Goal: Information Seeking & Learning: Check status

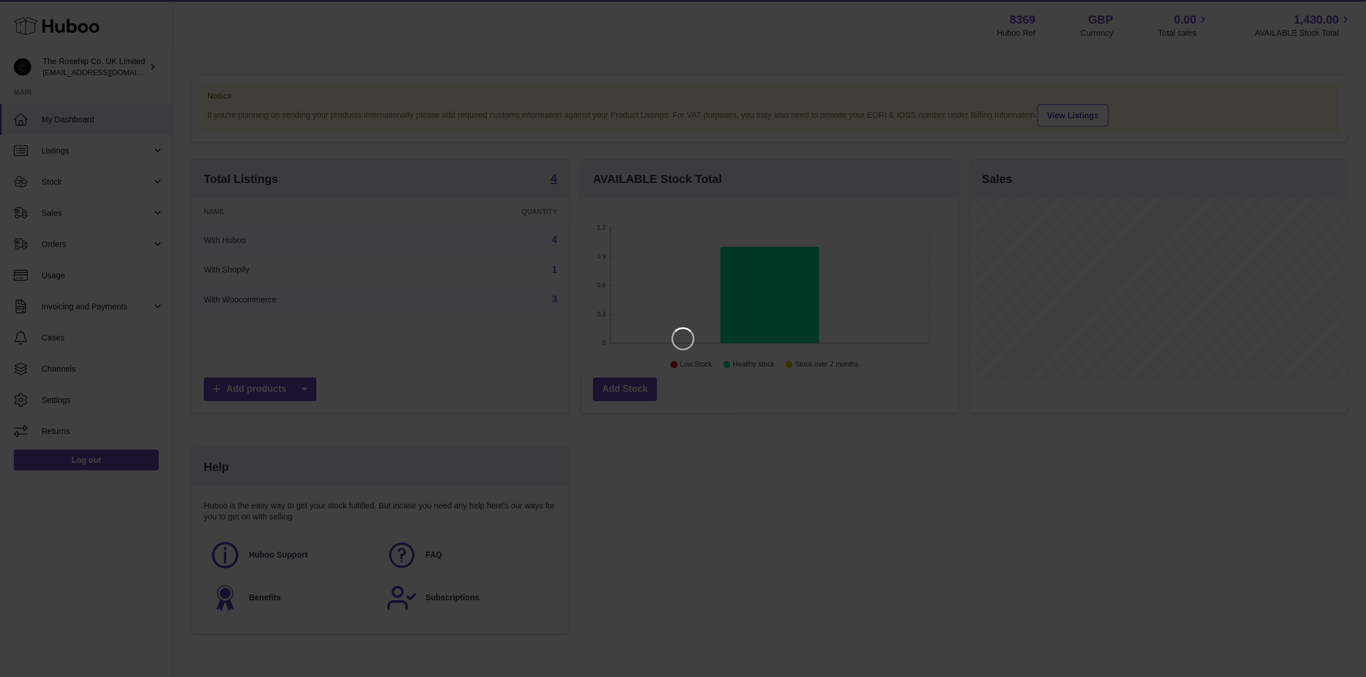
scroll to position [180, 381]
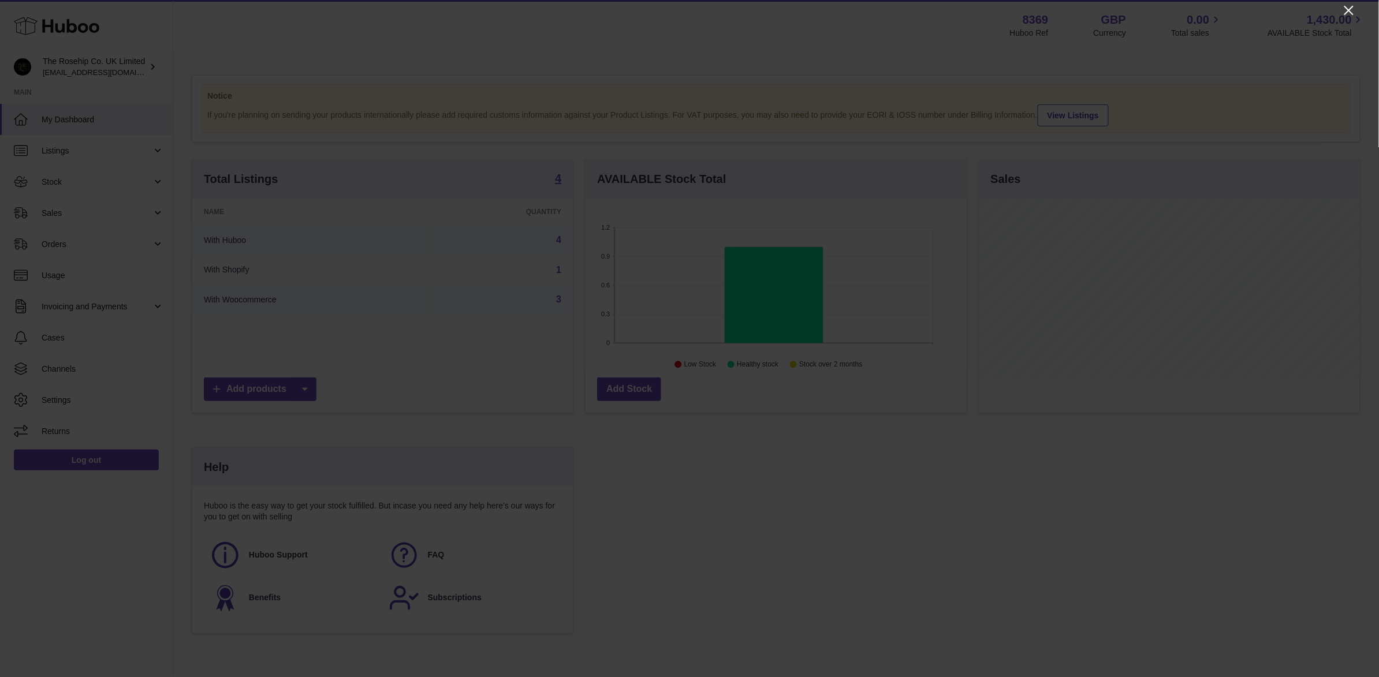
click at [1347, 13] on icon "Close" at bounding box center [1349, 10] width 14 height 14
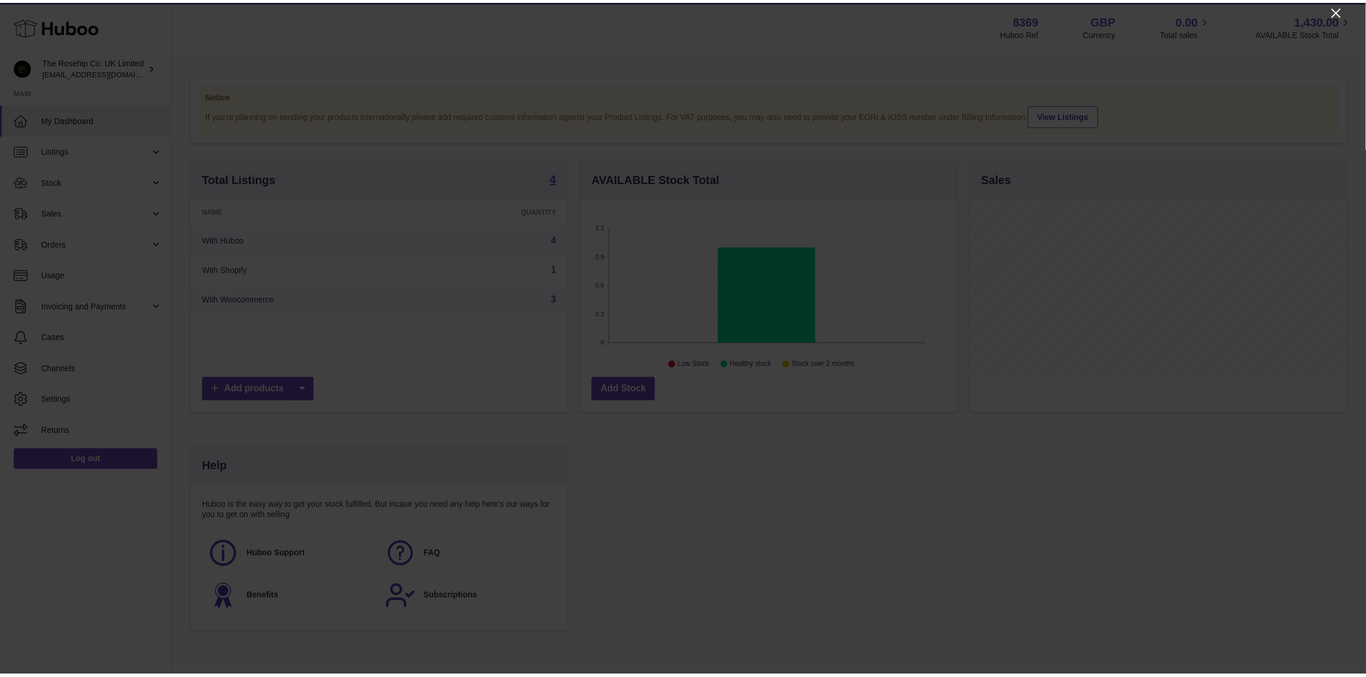
scroll to position [577277, 577081]
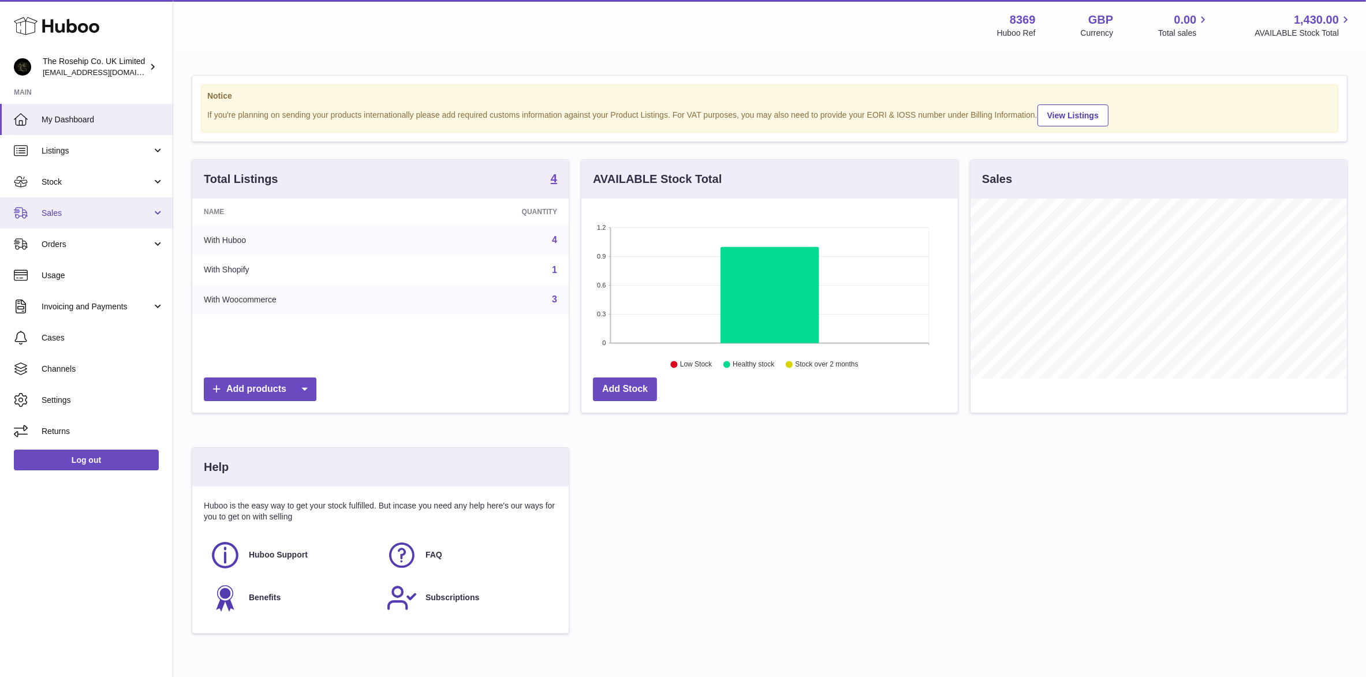
click at [53, 215] on span "Sales" at bounding box center [97, 213] width 110 height 11
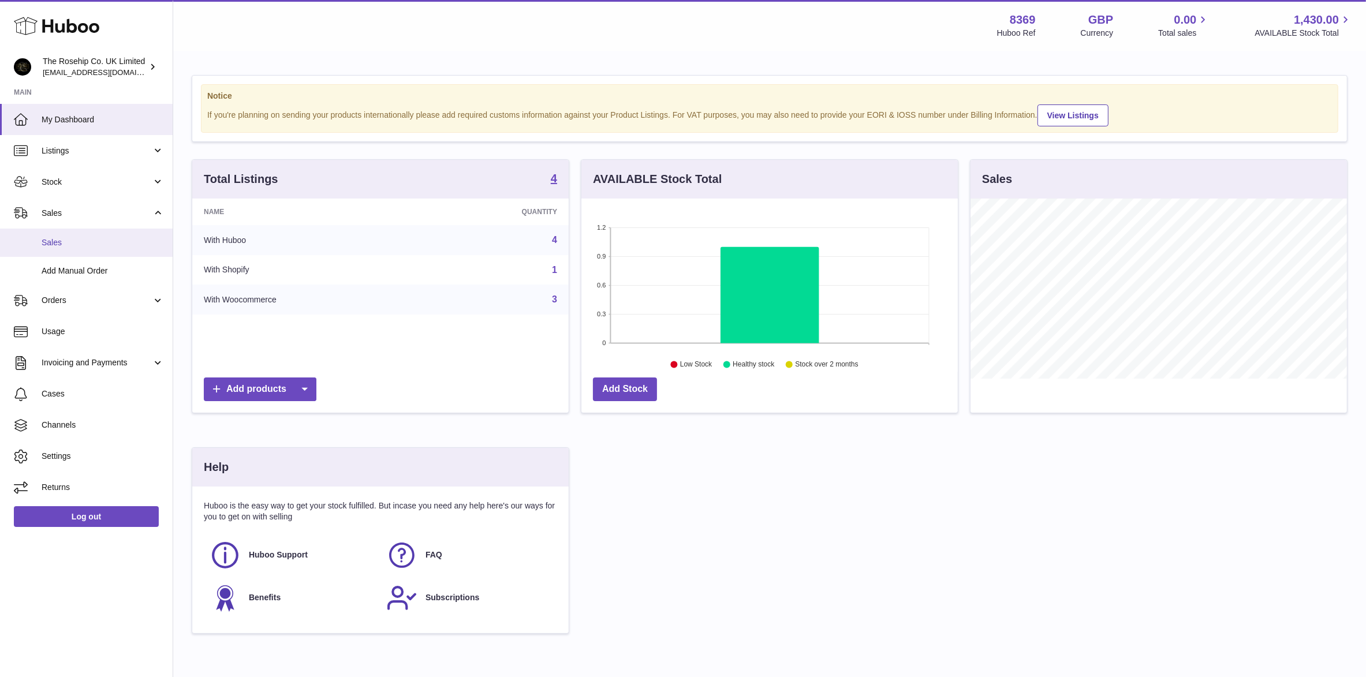
click at [96, 244] on span "Sales" at bounding box center [103, 242] width 122 height 11
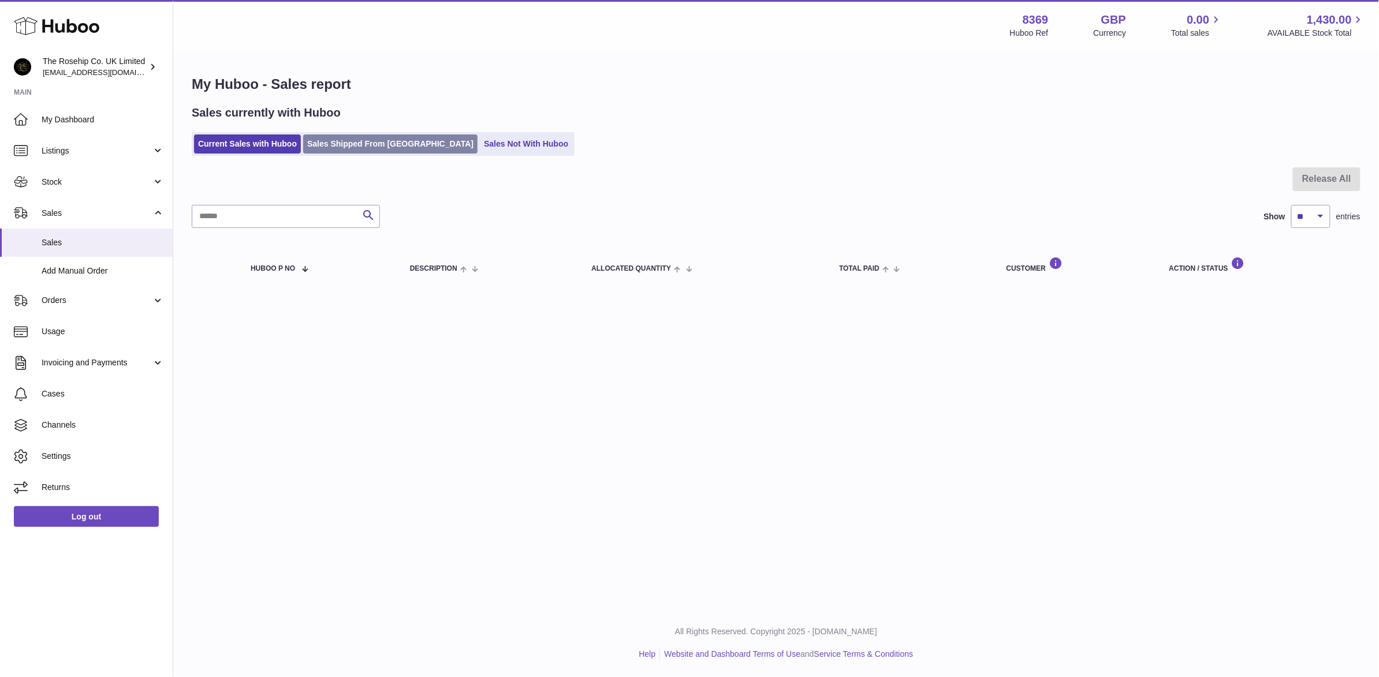
click at [345, 137] on link "Sales Shipped From Huboo" at bounding box center [390, 144] width 174 height 19
